Goal: Task Accomplishment & Management: Complete application form

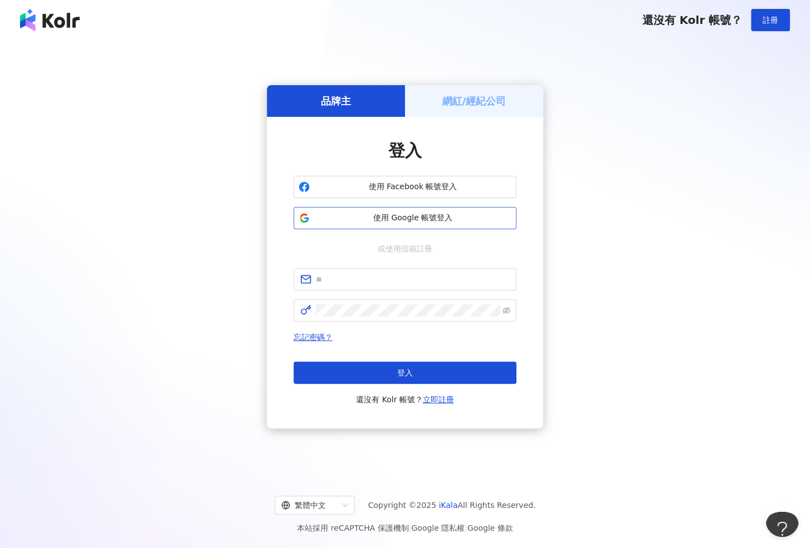
click at [426, 218] on span "使用 Google 帳號登入" at bounding box center [412, 218] width 197 height 11
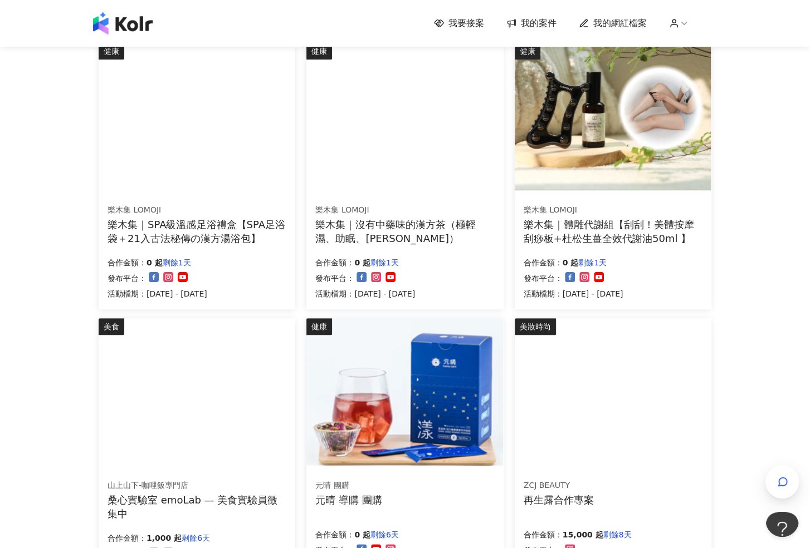
scroll to position [277, 0]
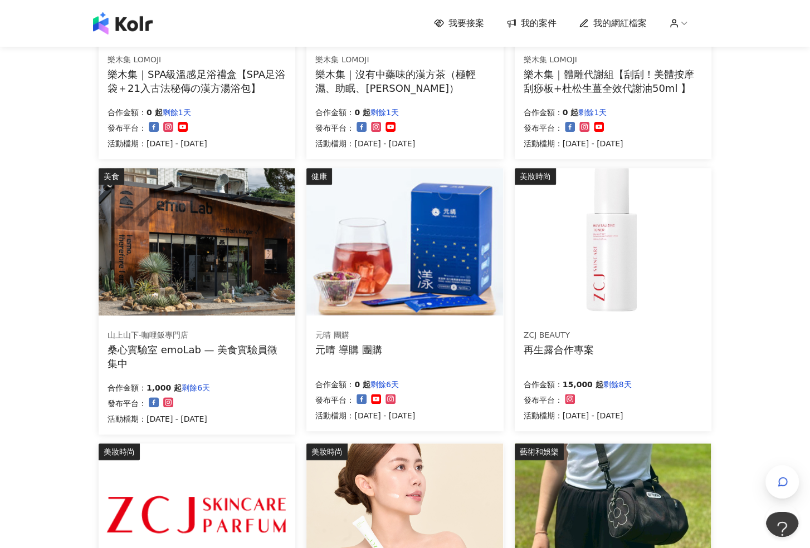
click at [587, 291] on img at bounding box center [613, 242] width 196 height 148
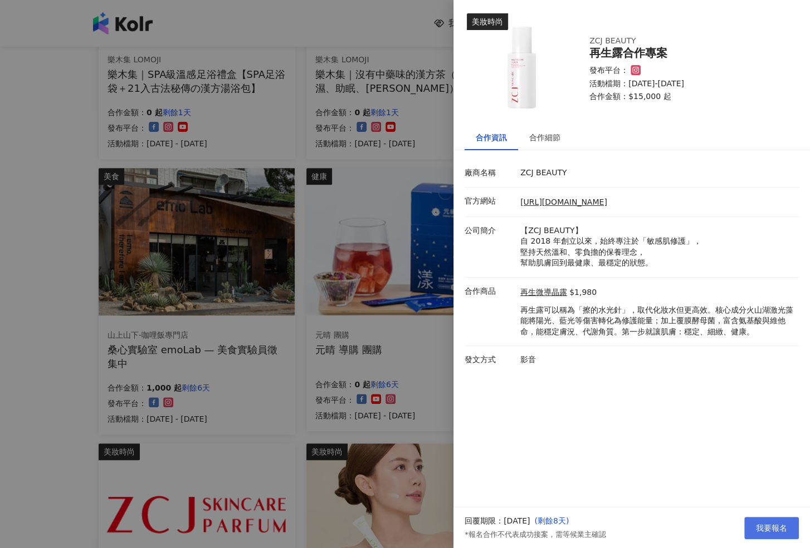
click at [768, 529] on span "我要報名" at bounding box center [771, 528] width 31 height 9
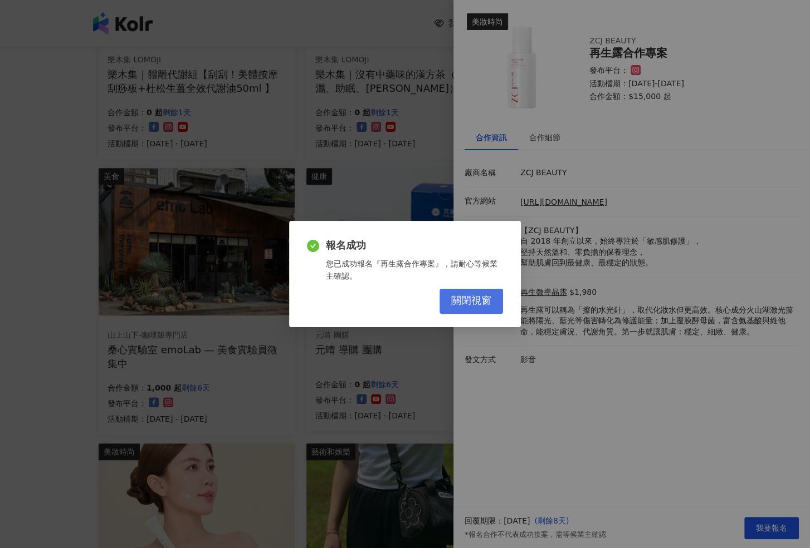
click at [494, 307] on button "關閉視窗" at bounding box center [470, 301] width 63 height 25
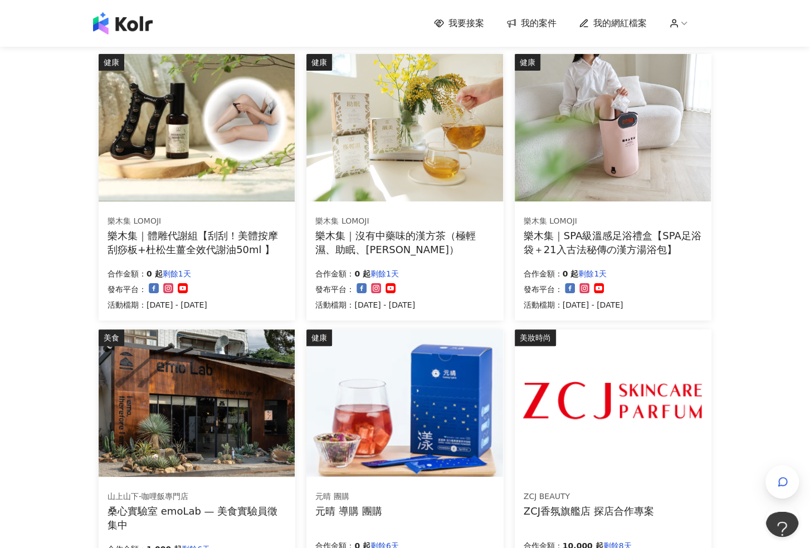
scroll to position [285, 0]
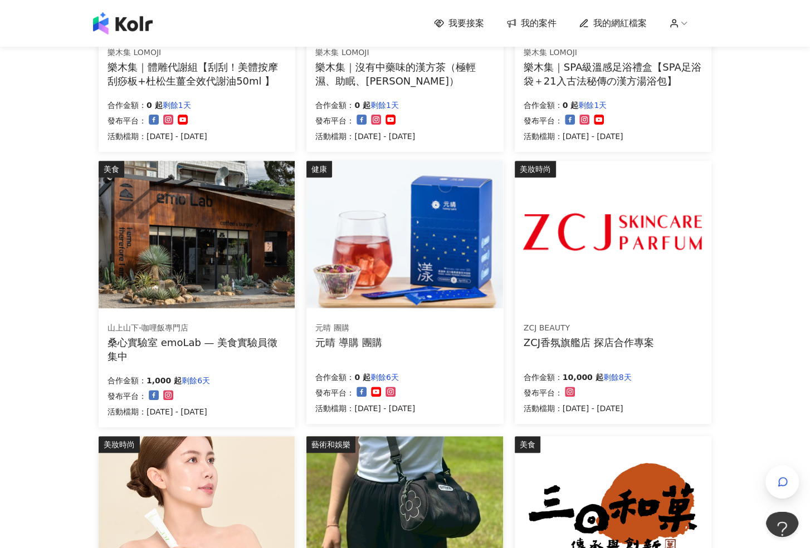
click at [635, 256] on img at bounding box center [613, 235] width 196 height 148
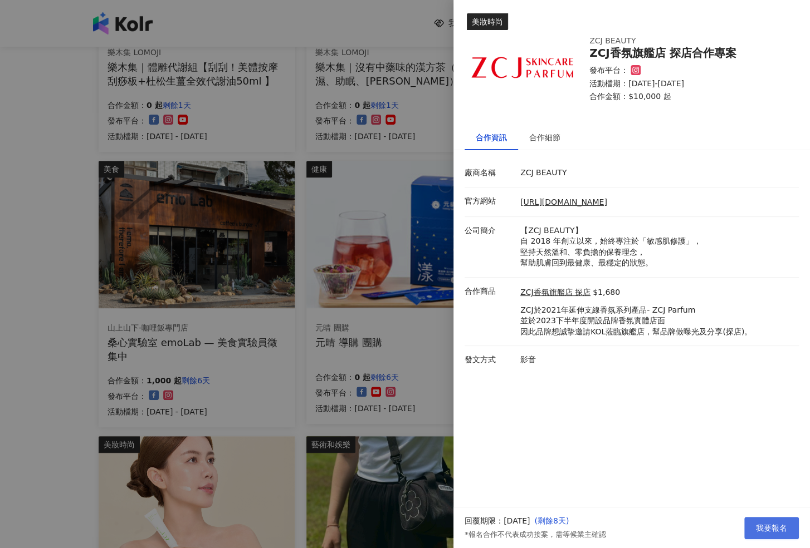
click at [758, 535] on button "我要報名" at bounding box center [771, 528] width 55 height 22
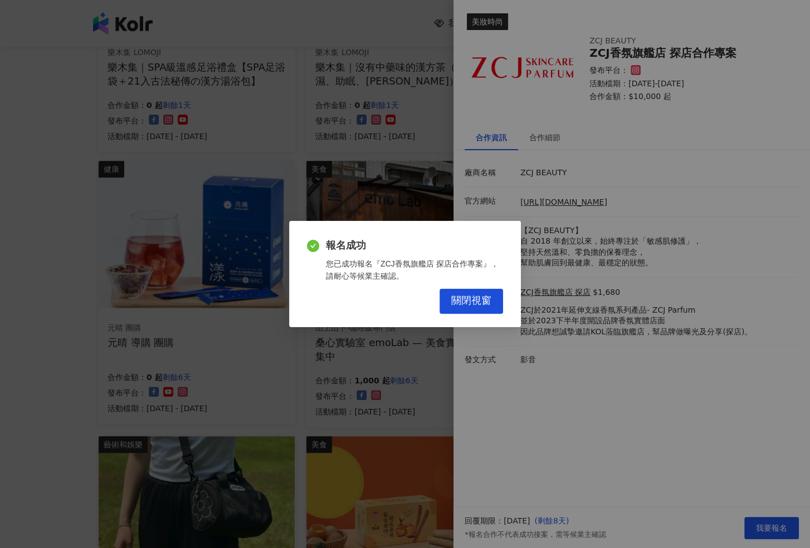
click at [492, 316] on div "報名成功 您已成功報名『ZCJ香氛旗艦店 探店合作專案』，請耐心等候業主確認。 關閉視窗" at bounding box center [405, 274] width 232 height 106
click at [487, 297] on span "關閉視窗" at bounding box center [471, 301] width 40 height 12
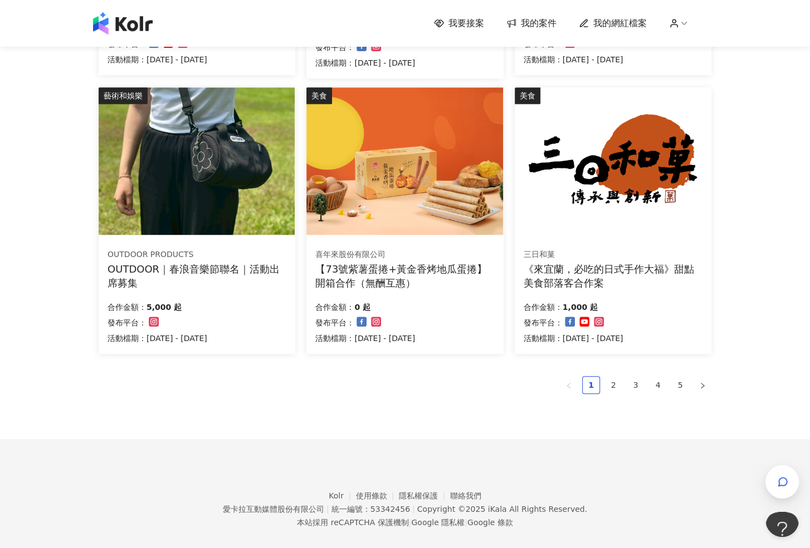
scroll to position [646, 0]
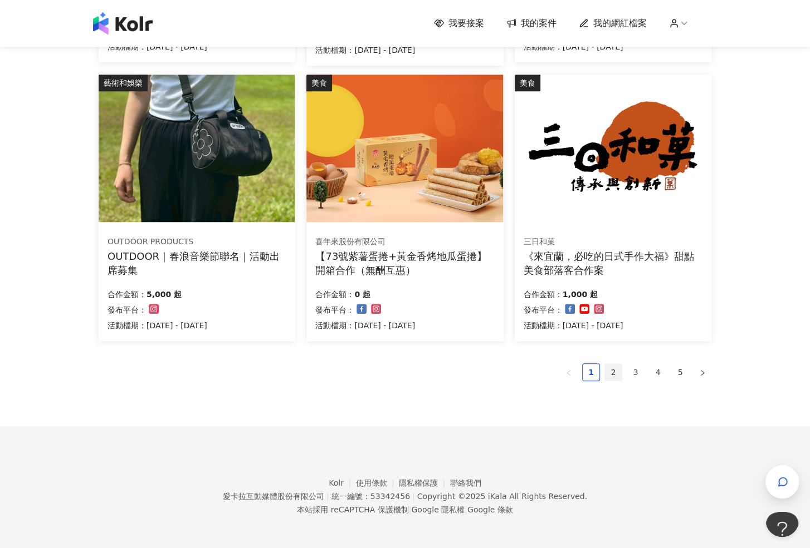
click at [610, 371] on link "2" at bounding box center [613, 372] width 17 height 17
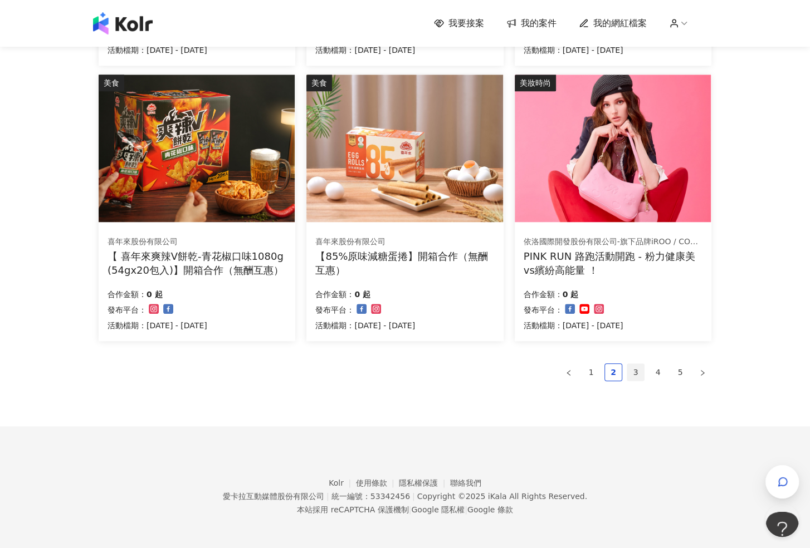
click at [640, 369] on link "3" at bounding box center [635, 372] width 17 height 17
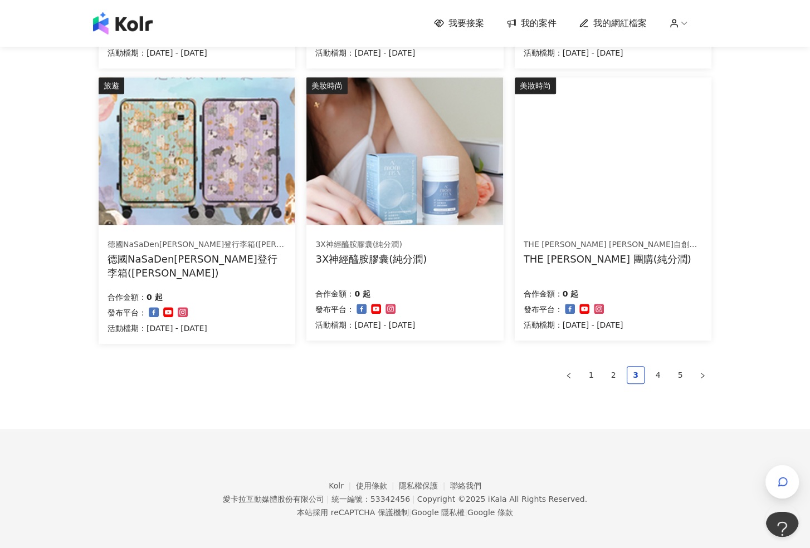
scroll to position [641, 0]
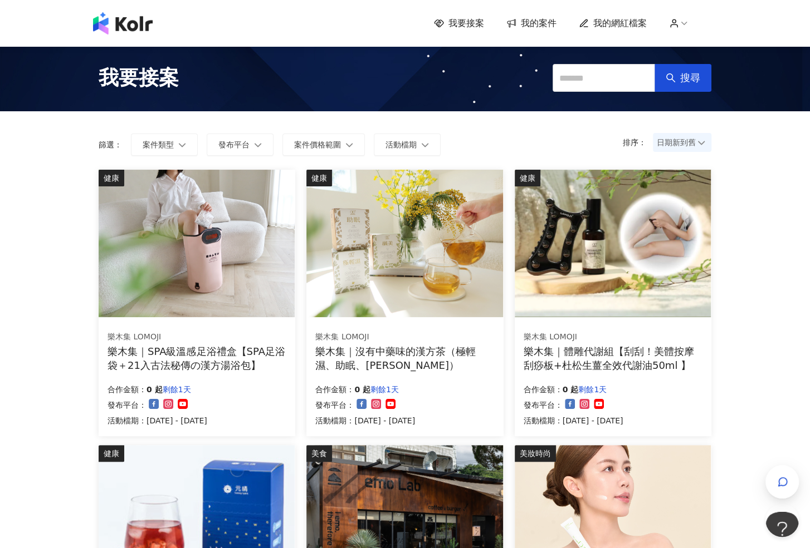
scroll to position [646, 0]
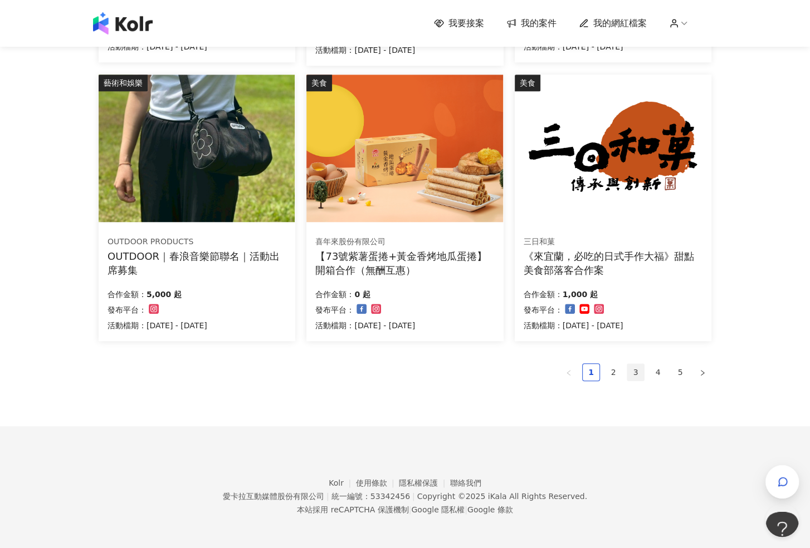
click at [639, 368] on link "3" at bounding box center [635, 372] width 17 height 17
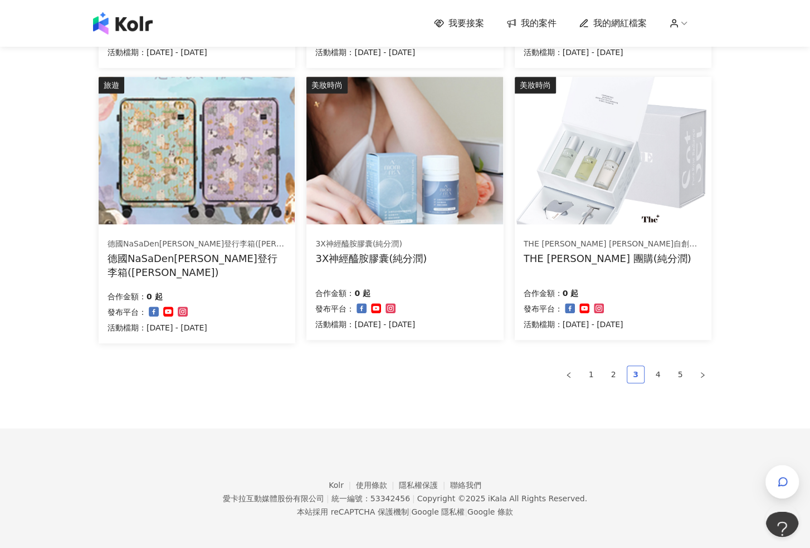
click at [636, 376] on link "3" at bounding box center [635, 374] width 17 height 17
click at [656, 370] on link "4" at bounding box center [657, 374] width 17 height 17
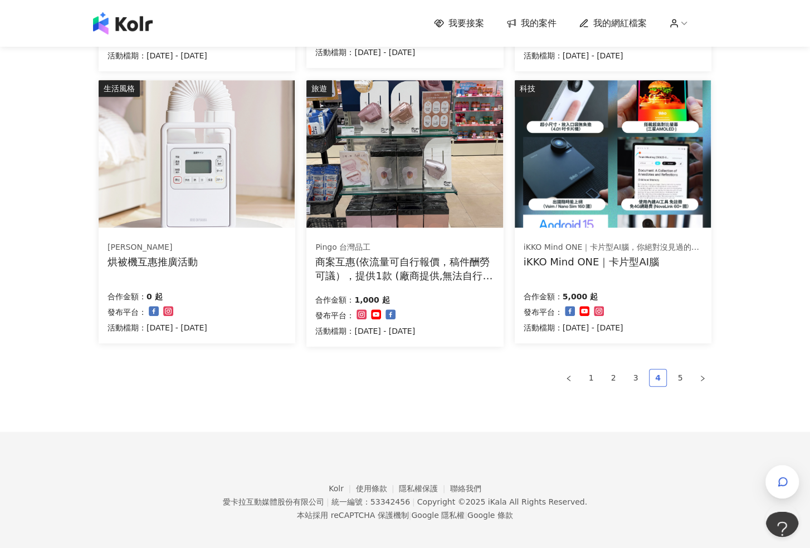
click at [656, 371] on link "4" at bounding box center [657, 378] width 17 height 17
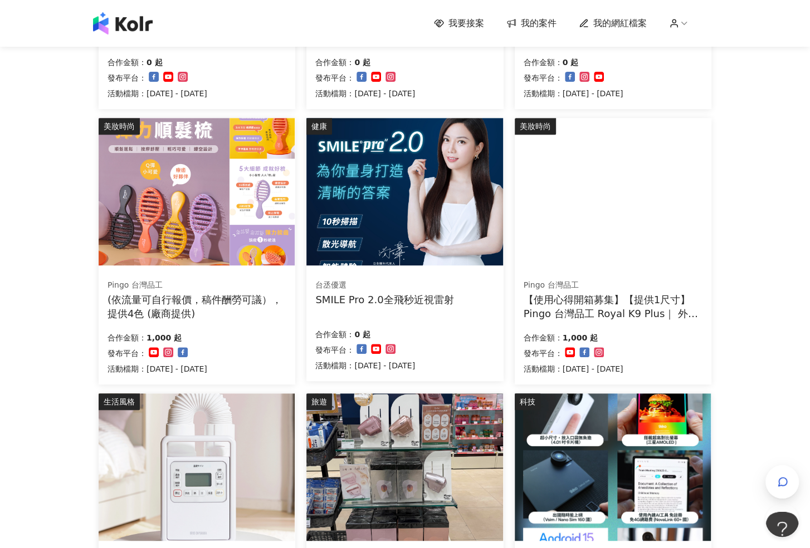
scroll to position [646, 0]
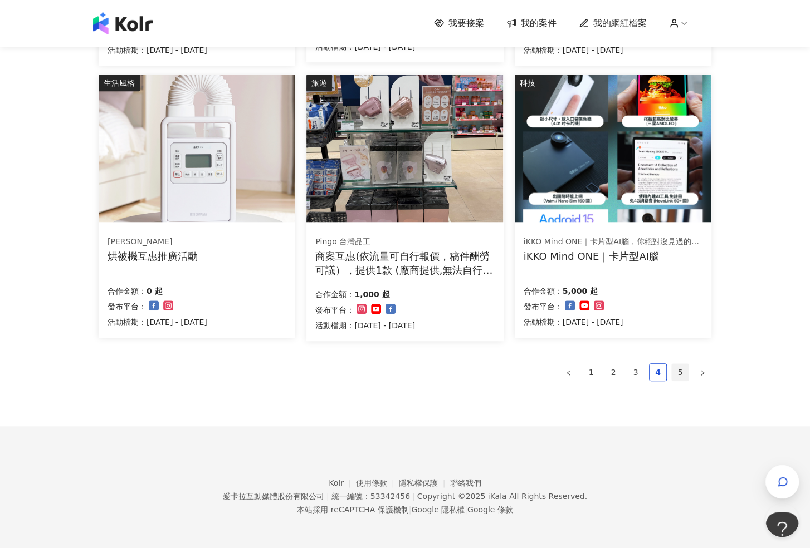
click at [675, 376] on link "5" at bounding box center [680, 372] width 17 height 17
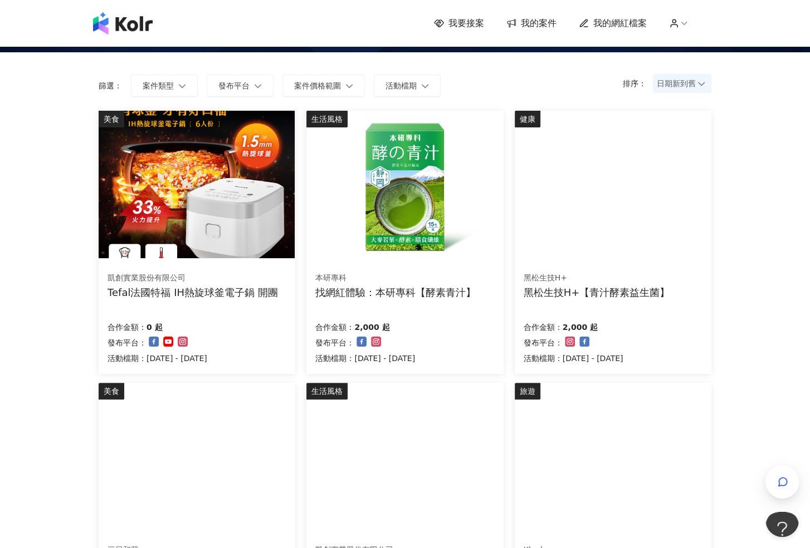
scroll to position [0, 0]
